Goal: Information Seeking & Learning: Learn about a topic

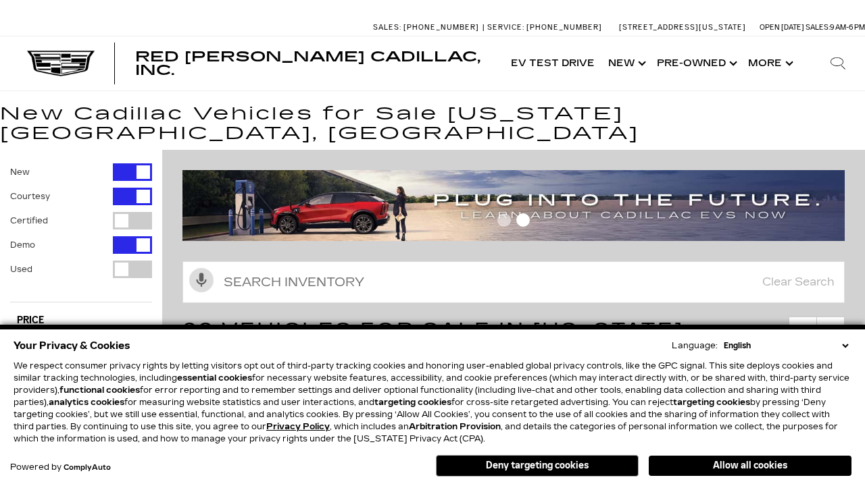
scroll to position [748, 0]
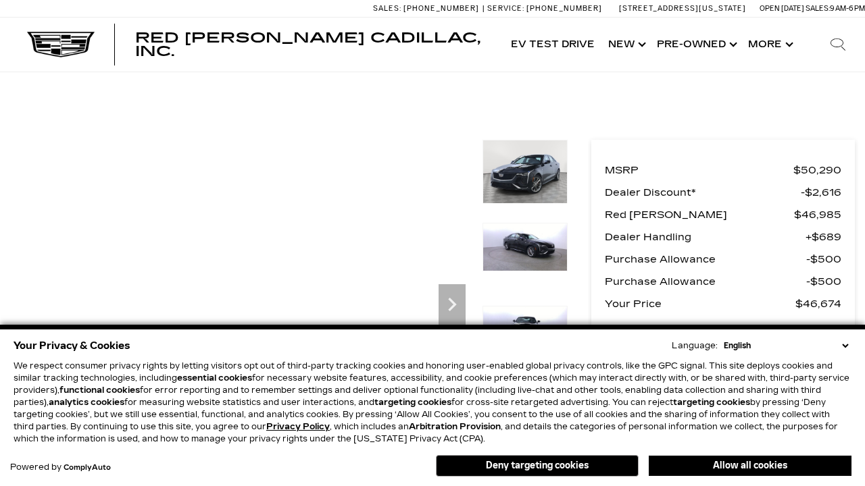
scroll to position [662, 0]
